Goal: Find contact information: Find contact information

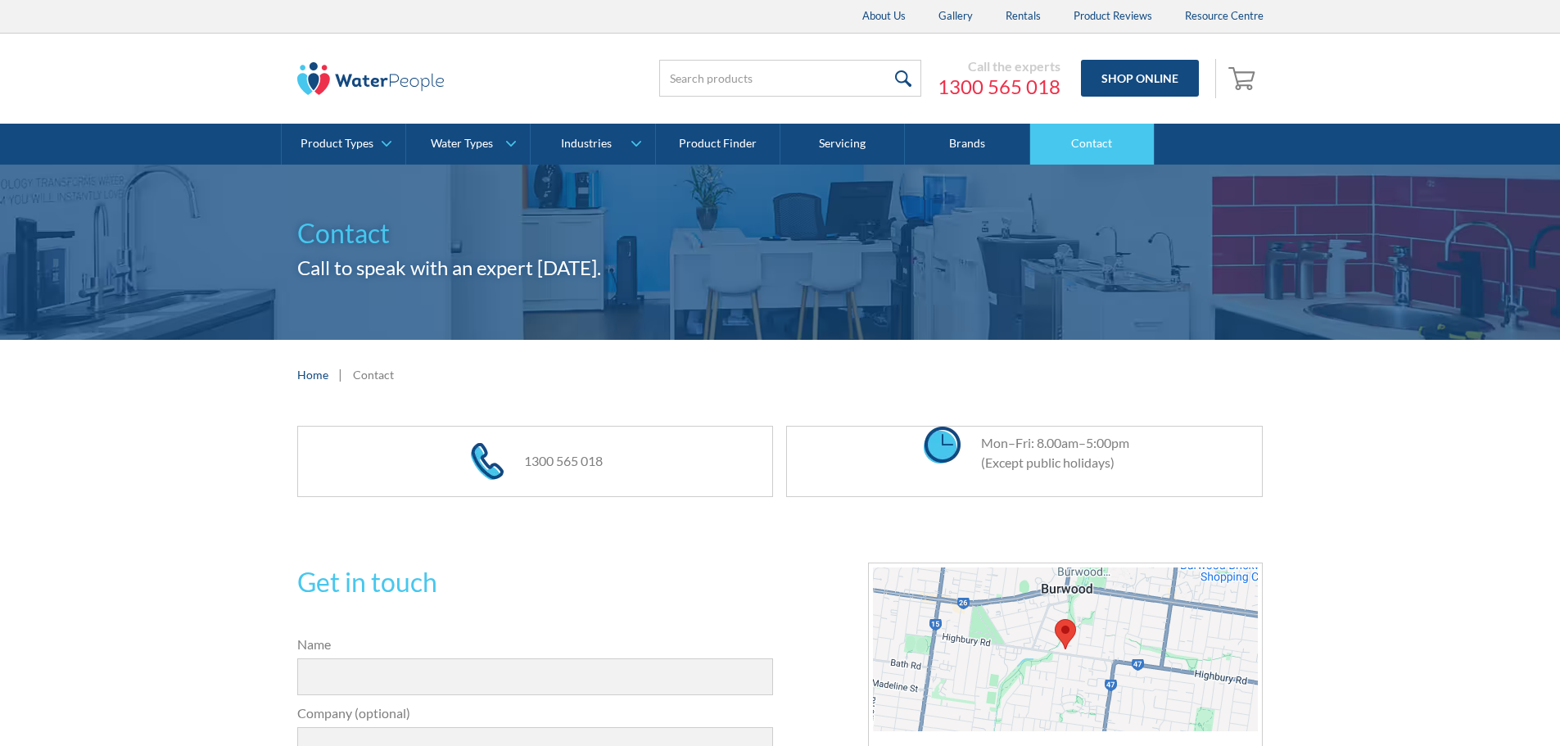
click at [1052, 152] on link "Contact" at bounding box center [1092, 144] width 124 height 41
click at [1075, 154] on link "Contact" at bounding box center [1092, 144] width 124 height 41
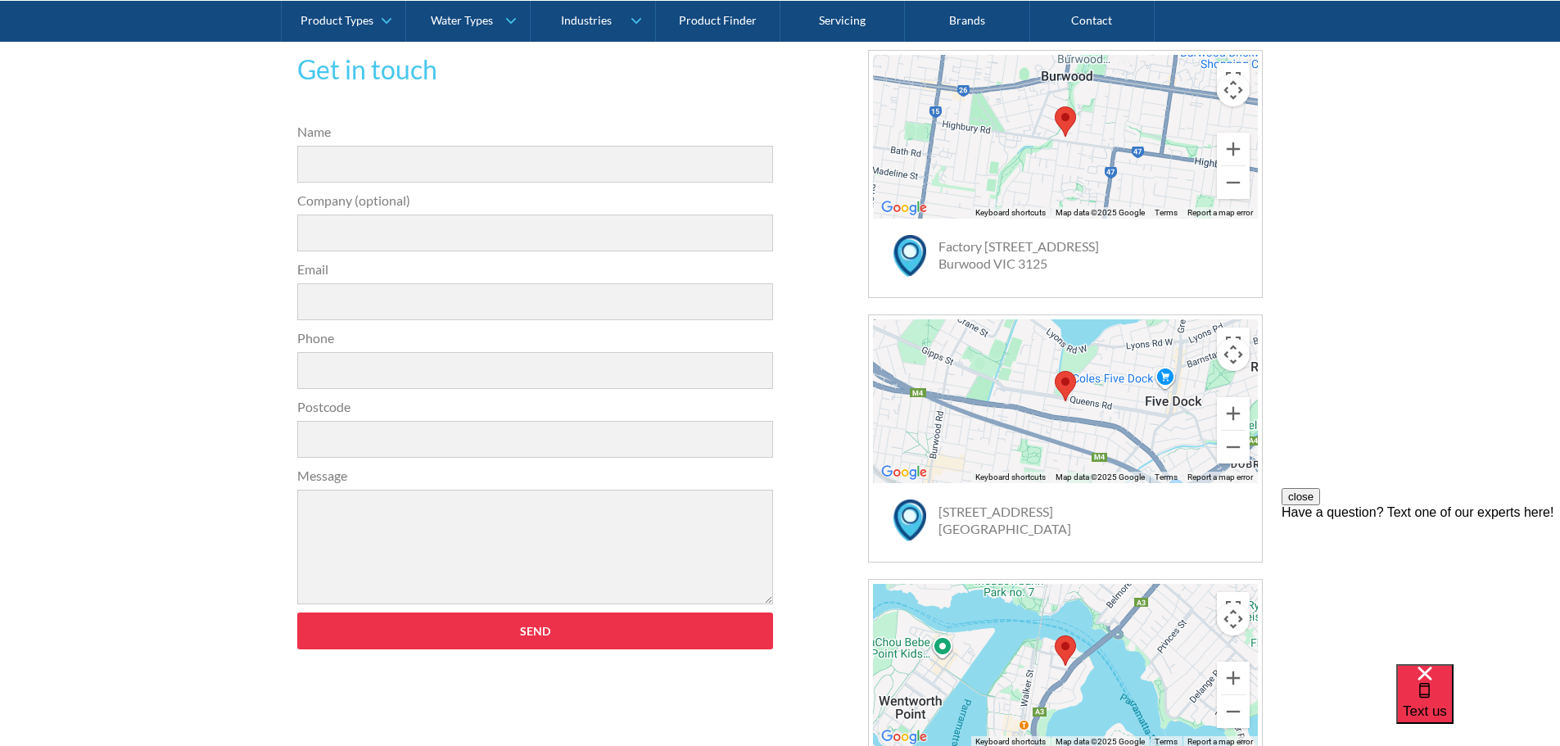
scroll to position [491, 0]
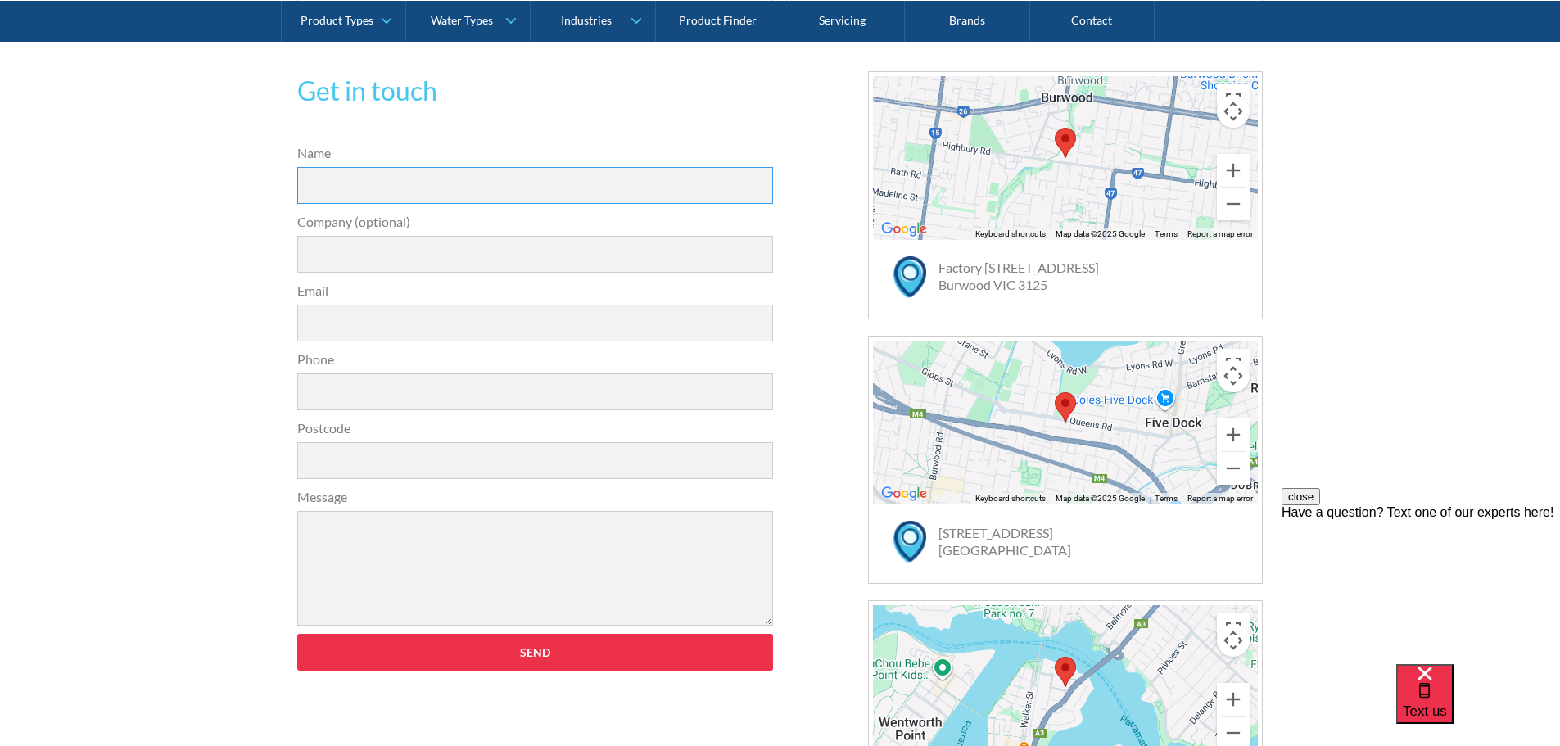
click at [405, 187] on input "Name" at bounding box center [535, 185] width 477 height 37
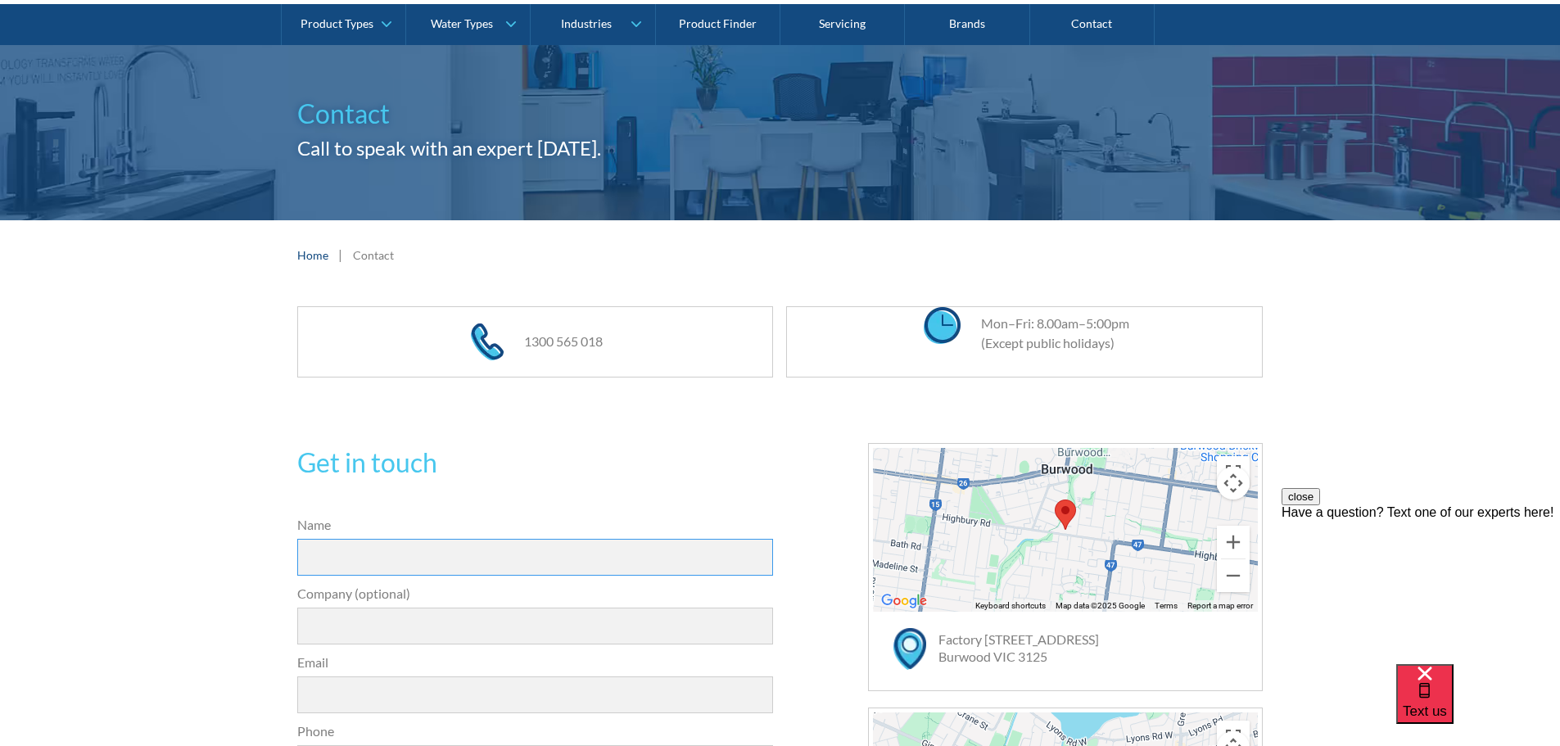
scroll to position [82, 0]
